Goal: Navigation & Orientation: Find specific page/section

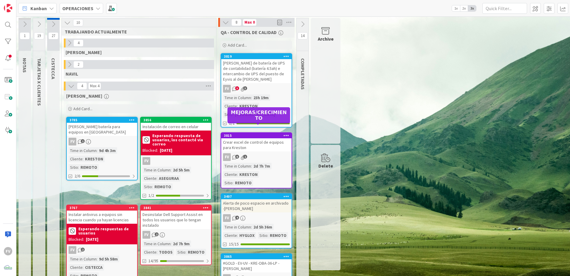
click at [243, 100] on div "Time in Column" at bounding box center [237, 97] width 28 height 7
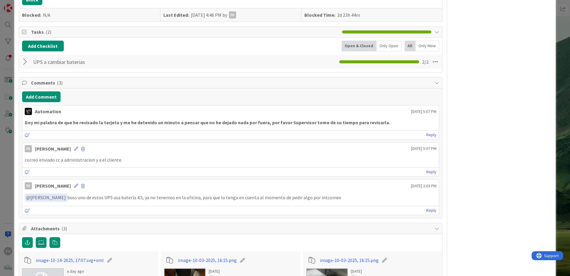
scroll to position [148, 0]
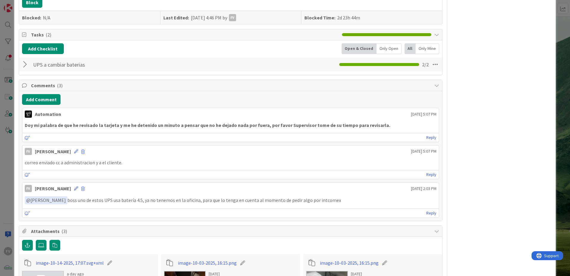
click at [82, 226] on div "Attachments ( 3 )" at bounding box center [230, 230] width 423 height 11
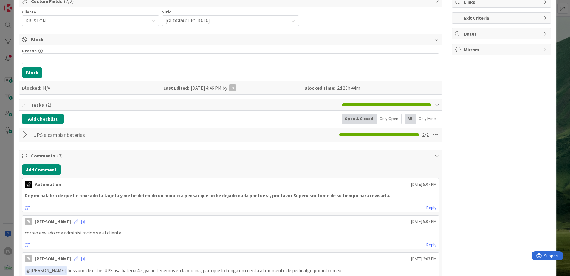
click at [62, 155] on span "Comments ( 3 )" at bounding box center [231, 155] width 400 height 7
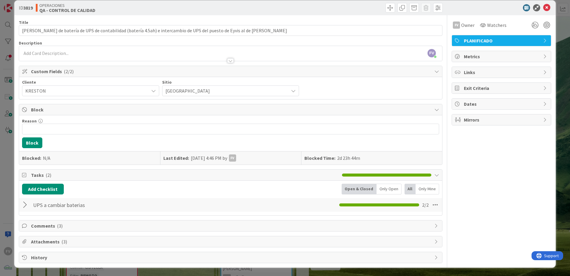
click at [38, 226] on span "Comments ( 3 )" at bounding box center [231, 225] width 400 height 7
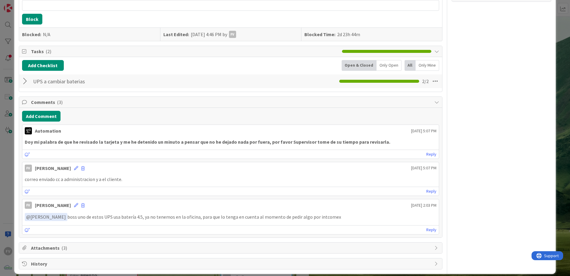
scroll to position [138, 0]
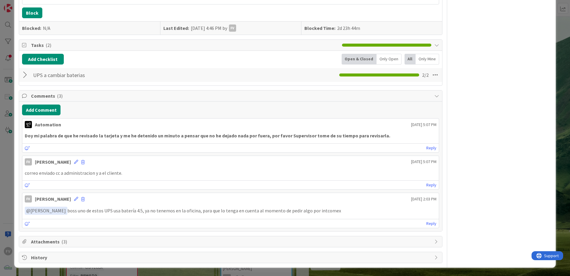
click at [84, 96] on span "Comments ( 3 )" at bounding box center [231, 95] width 400 height 7
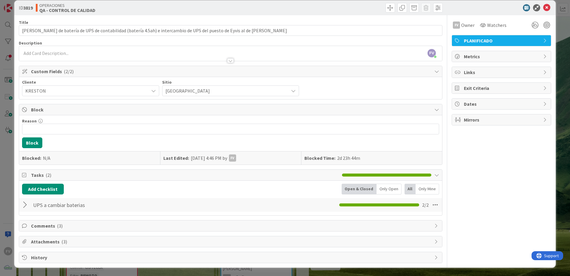
click at [24, 198] on div "UPS a cambiar baterias Checklist Name 22 / 64 UPS a cambiar baterias 2 / 2" at bounding box center [230, 205] width 423 height 14
click at [22, 203] on div at bounding box center [26, 204] width 8 height 11
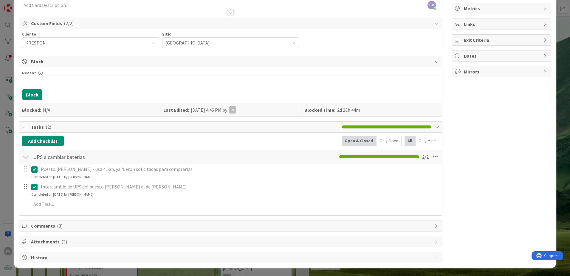
click at [25, 159] on div at bounding box center [26, 156] width 8 height 11
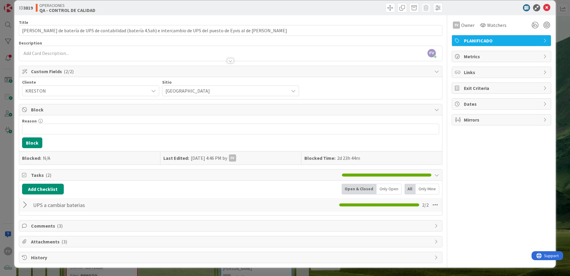
click at [39, 172] on span "Tasks ( 2 )" at bounding box center [185, 174] width 308 height 7
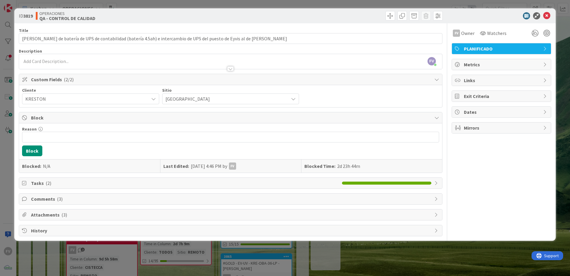
click at [5, 156] on div "ID 3819 OPERACIONES QA - CONTROL DE CALIDAD Title 111 / 128 Cambio de batería d…" at bounding box center [285, 138] width 570 height 276
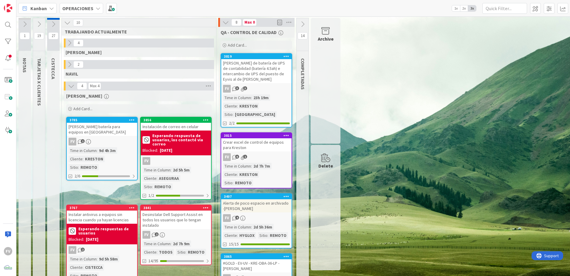
click at [91, 248] on div "FV 2" at bounding box center [102, 250] width 70 height 8
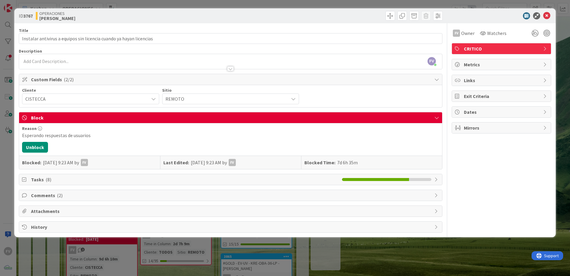
click at [191, 119] on span "Block" at bounding box center [231, 117] width 400 height 7
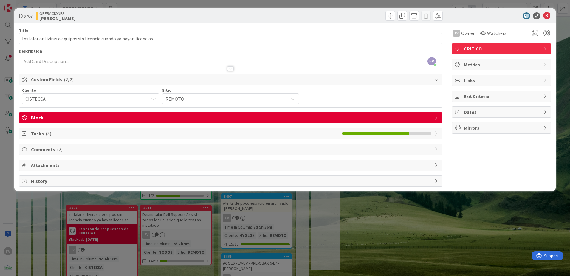
click at [172, 219] on div "ID 3767 OPERACIONES [PERSON_NAME] Title 67 / 128 Instalar antivirus a equipos s…" at bounding box center [285, 138] width 570 height 276
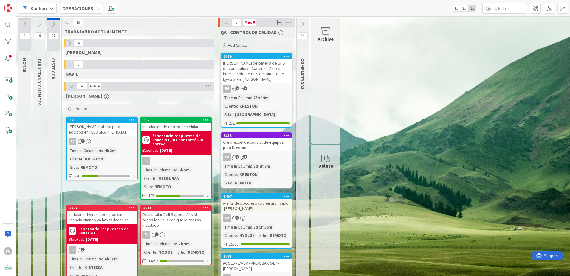
click at [113, 217] on div "Instalar antivirus a equipos sin licencia cuando ya hayan licencias" at bounding box center [102, 216] width 70 height 13
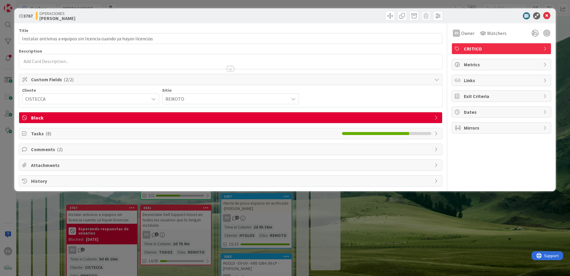
click at [81, 139] on div "Title 67 / 128 Instalar antivirus a equipos sin licencia cuando ya hayan licenc…" at bounding box center [231, 104] width 424 height 163
click at [85, 137] on div "Tasks ( 8 )" at bounding box center [230, 133] width 423 height 11
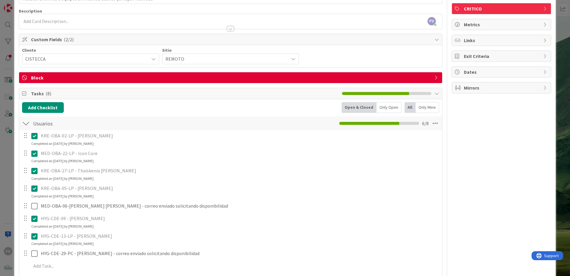
scroll to position [89, 0]
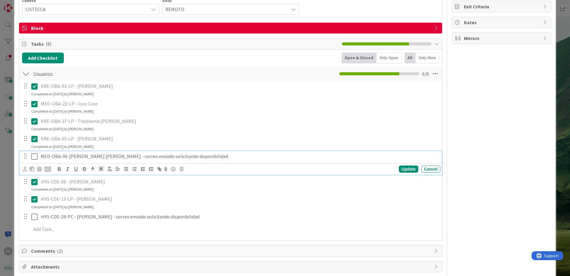
click at [227, 153] on p "MED-OBA-06-[PERSON_NAME] [PERSON_NAME] - correo enviado solicitando disponibili…" at bounding box center [239, 156] width 397 height 7
click at [410, 160] on div "MED-OBA-06-[PERSON_NAME] [PERSON_NAME] - correo enviado solicitando disponibili…" at bounding box center [239, 156] width 402 height 10
click at [469, 157] on div "FV Owner Watchers CRITICO Metrics Links Exit Criteria Dates Mirrors" at bounding box center [502, 111] width 100 height 354
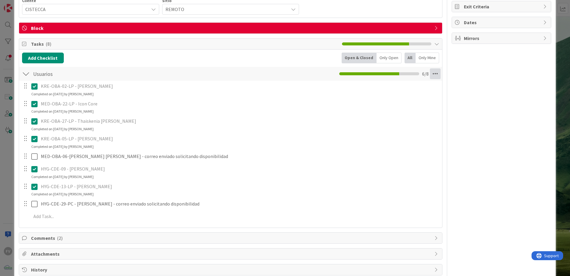
click at [432, 75] on icon at bounding box center [435, 73] width 11 height 11
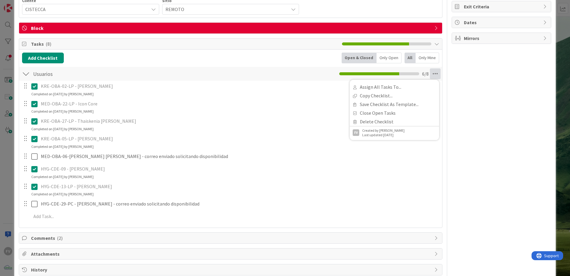
click at [471, 114] on div "FV Owner Watchers CRITICO Metrics Links Exit Criteria Dates Mirrors" at bounding box center [502, 104] width 100 height 341
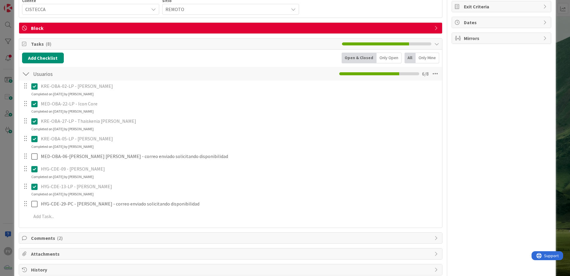
click at [100, 210] on div "KRE-OBA-02-LP - [PERSON_NAME] Update Cancel Completed on [DATE] by [PERSON_NAME…" at bounding box center [230, 152] width 417 height 143
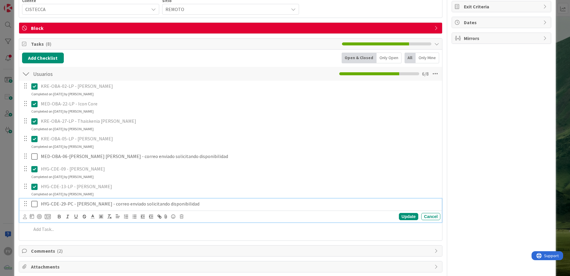
click at [105, 205] on p "HYG-CDE-29-PC - [PERSON_NAME] - correo enviado solicitando disponibilidad" at bounding box center [239, 203] width 397 height 7
click at [7, 191] on div "ID 3767 OPERACIONES [PERSON_NAME] Title 67 / 128 Instalar antivirus a equipos s…" at bounding box center [285, 138] width 570 height 276
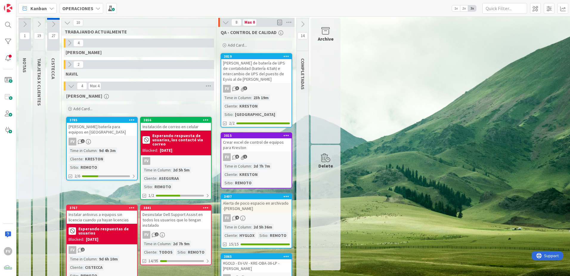
click at [259, 223] on div "2d 5h 36m" at bounding box center [263, 226] width 22 height 7
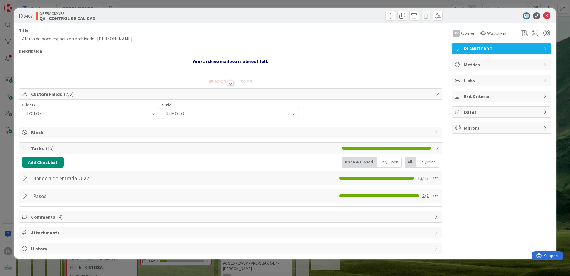
click at [42, 218] on span "Comments ( 4 )" at bounding box center [231, 216] width 400 height 7
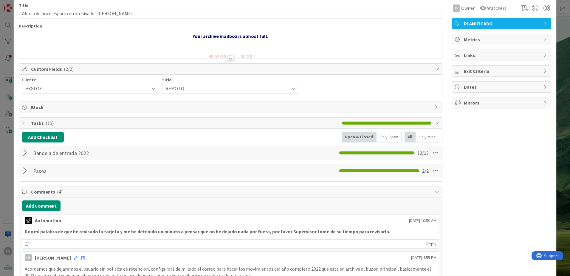
scroll to position [60, 0]
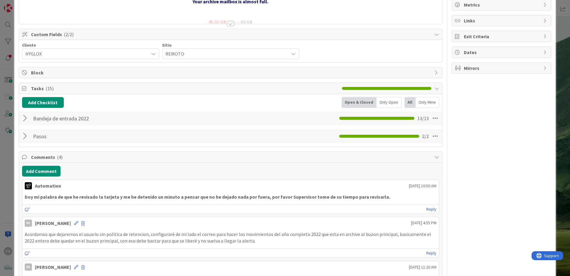
click at [6, 160] on div "ID 3407 OPERACIONES QA - CONTROL DE CALIDAD Title 49 / 128 Alerta de poco espac…" at bounding box center [285, 138] width 570 height 276
